Goal: Navigation & Orientation: Find specific page/section

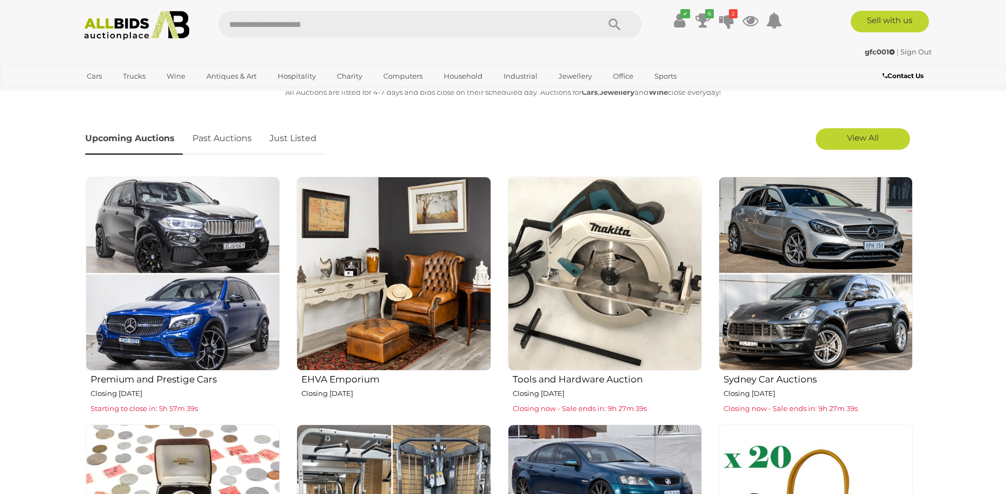
scroll to position [270, 0]
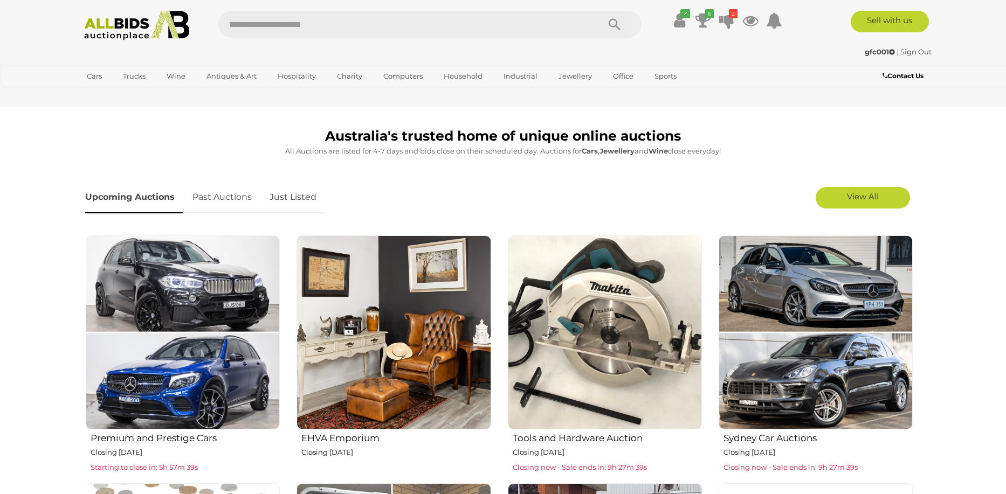
click at [297, 198] on link "Just Listed" at bounding box center [292, 198] width 63 height 32
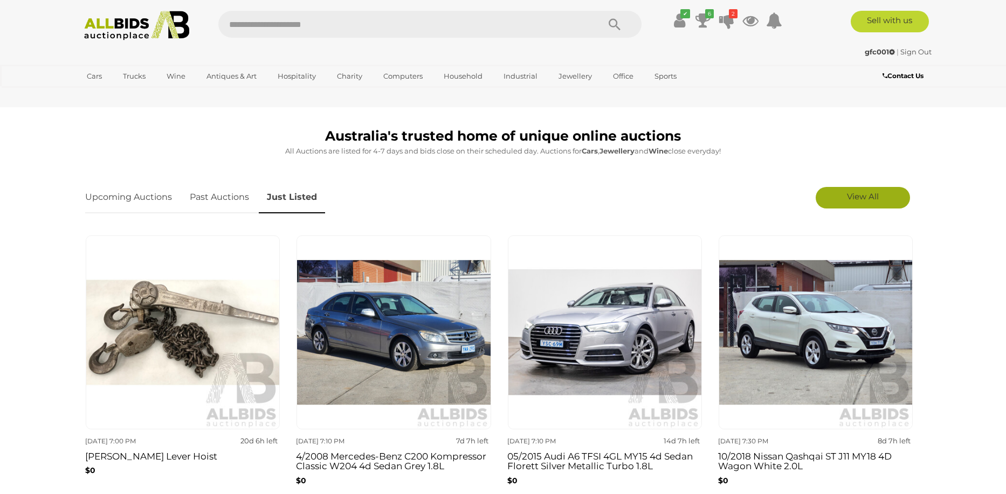
click at [848, 195] on span "View All" at bounding box center [863, 196] width 32 height 10
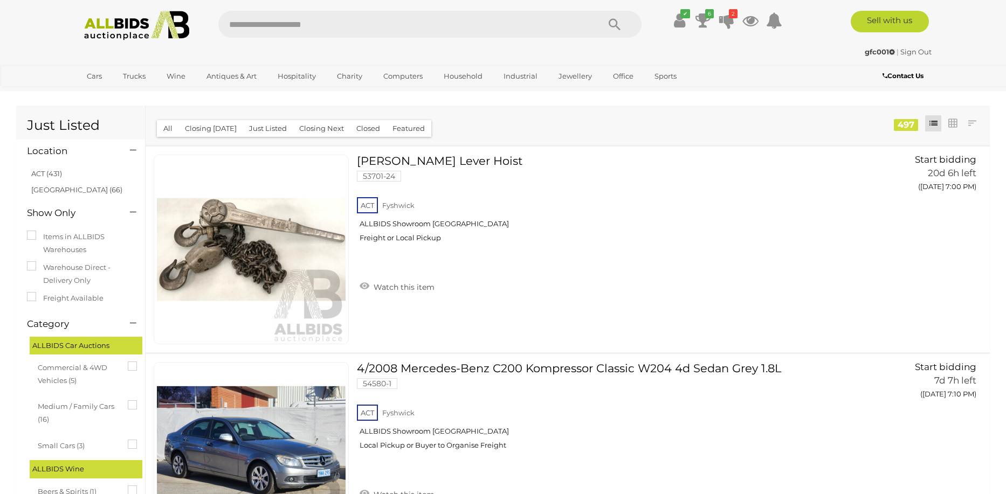
click at [47, 175] on link "ACT (431)" at bounding box center [46, 173] width 31 height 9
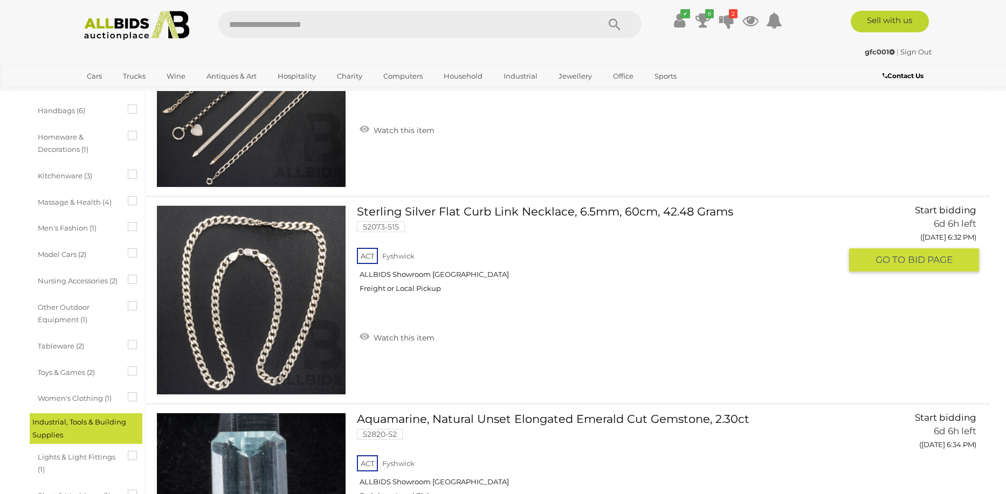
scroll to position [1402, 0]
